Goal: Information Seeking & Learning: Find specific page/section

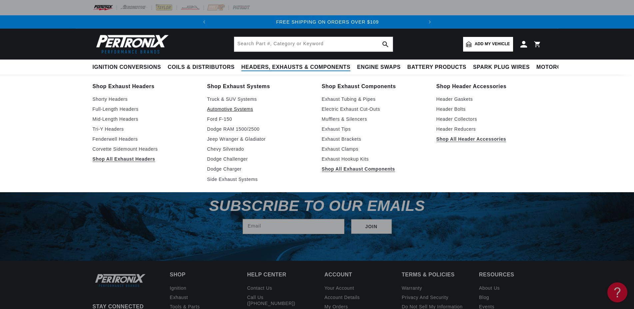
scroll to position [0, 202]
click at [118, 101] on link "Shorty Headers" at bounding box center [145, 99] width 105 height 8
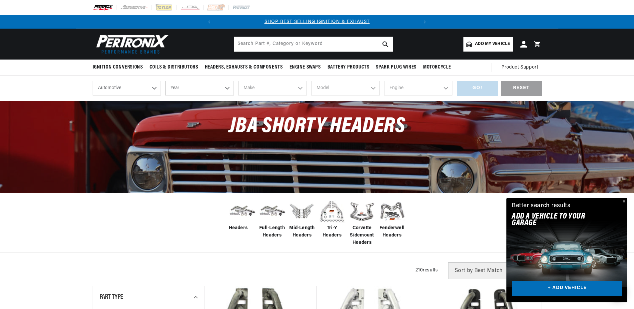
click at [237, 226] on span "Headers" at bounding box center [238, 228] width 19 height 7
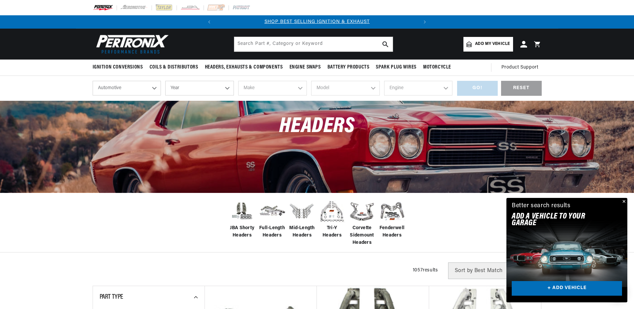
click at [93, 81] on select "Automotive Agricultural Industrial Marine Motorcycle" at bounding box center [127, 88] width 69 height 15
click at [155, 89] on select "Automotive Agricultural Industrial Marine Motorcycle" at bounding box center [127, 88] width 69 height 15
click at [165, 81] on select "Year 2024 2023 2022 2021 2020 2019 2018 2017 2016 2015 2014 2013 2012 2011 2010…" at bounding box center [199, 88] width 69 height 15
select select "2008"
click option "2008" at bounding box center [0, 0] width 0 height 0
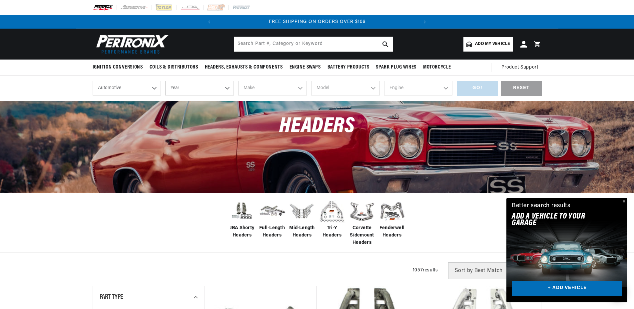
select select "2008"
click at [238, 81] on select "Make Buick Cadillac Chevrolet Chrysler Dodge Ford GMC Hummer INFINITI Isuzu Jee…" at bounding box center [272, 88] width 69 height 15
select select "Hummer"
click option "Hummer" at bounding box center [0, 0] width 0 height 0
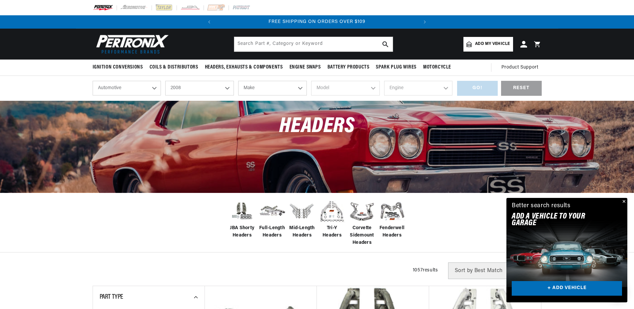
select select "Hummer"
click at [311, 81] on select "Model H2 H3" at bounding box center [345, 88] width 69 height 15
select select "H3"
click option "H3" at bounding box center [0, 0] width 0 height 0
select select "H3"
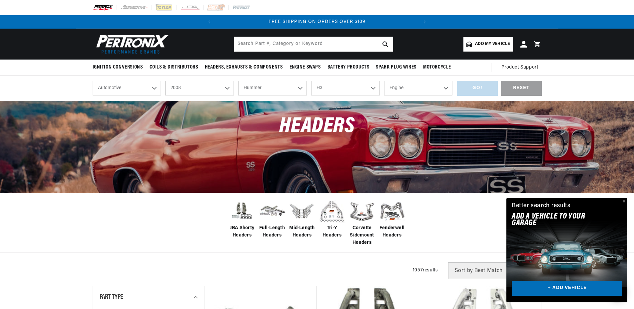
click at [384, 81] on select "Engine 5.3L" at bounding box center [418, 88] width 69 height 15
select select "5.3L"
click option "5.3L" at bounding box center [0, 0] width 0 height 0
select select "5.3L"
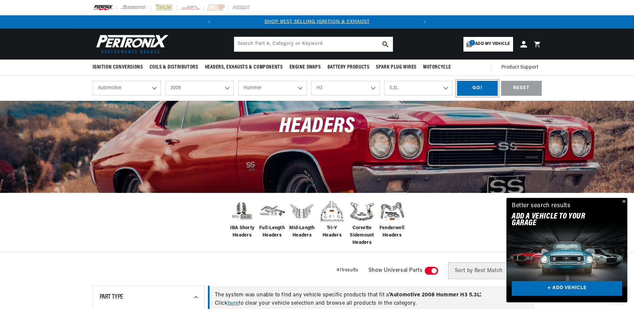
click at [479, 87] on div "GO!" at bounding box center [477, 88] width 41 height 15
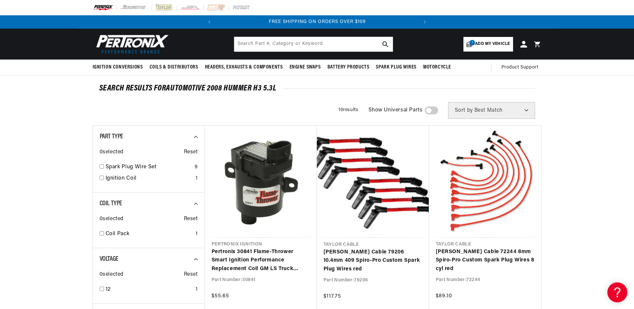
scroll to position [0, 202]
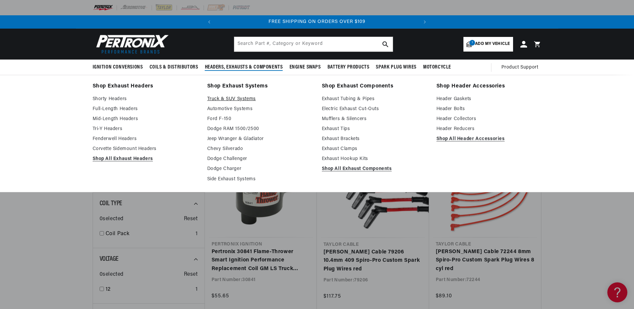
click at [228, 100] on link "Truck & SUV Systems" at bounding box center [259, 99] width 105 height 8
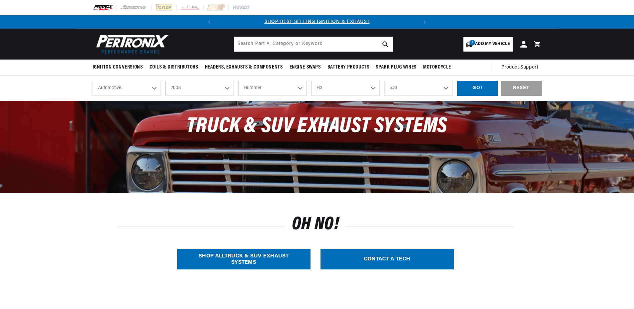
select select "2008"
select select "Hummer"
select select "H3"
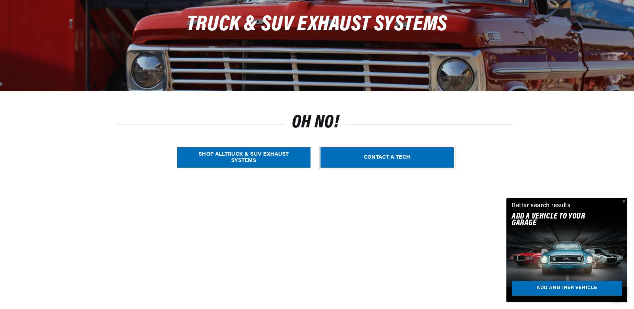
click at [399, 160] on link "CONTACT A TECH" at bounding box center [386, 158] width 133 height 20
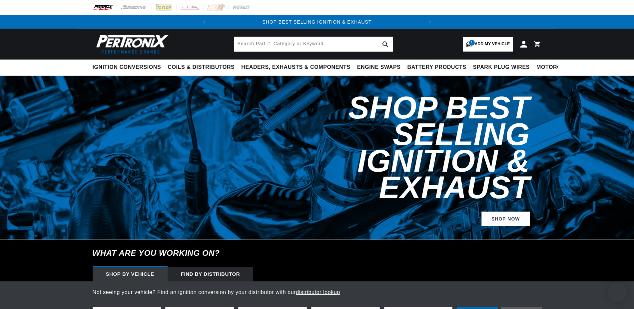
select select "2008"
select select "Hummer"
select select "H3"
